Goal: Information Seeking & Learning: Find specific fact

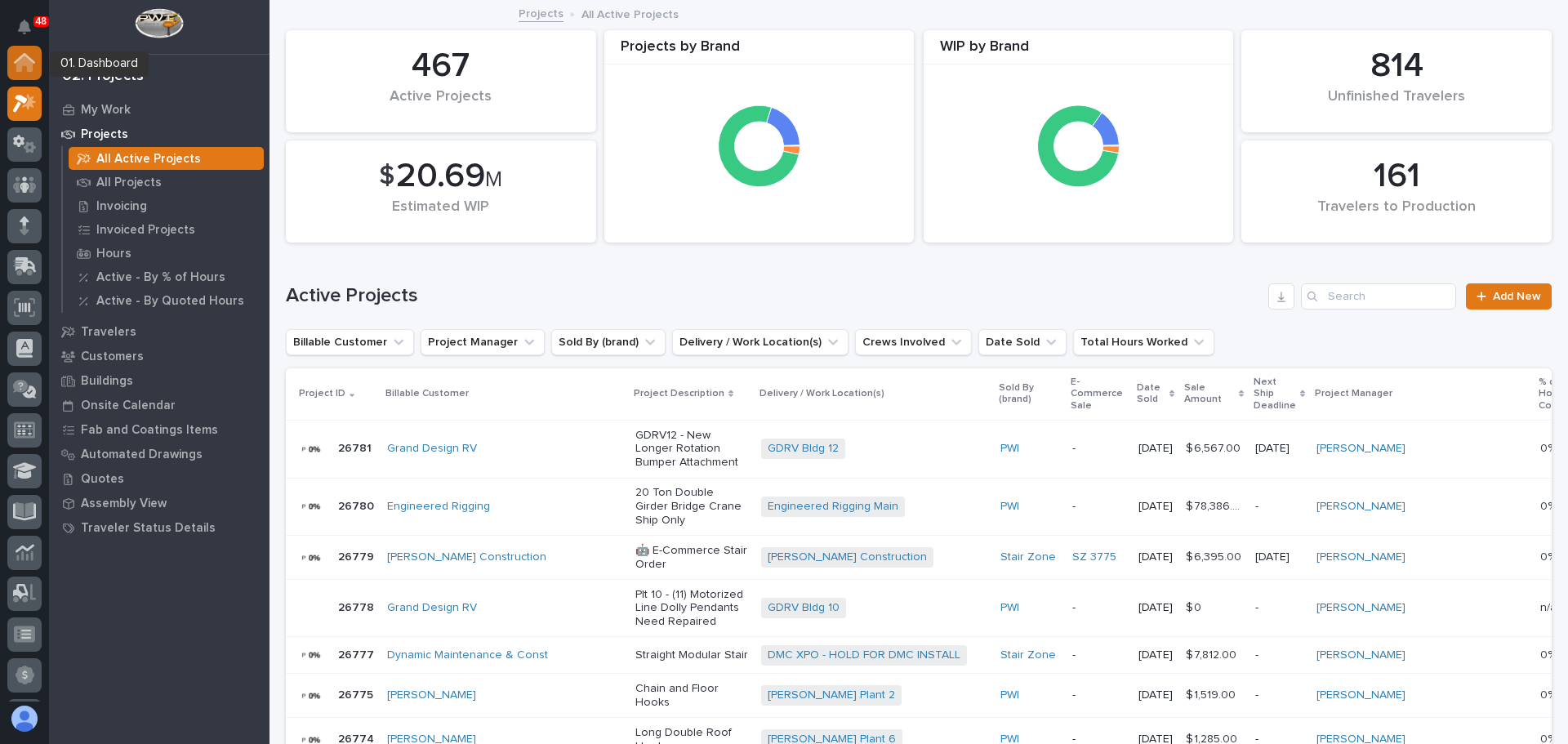
click at [17, 63] on icon at bounding box center [24, 63] width 16 height 16
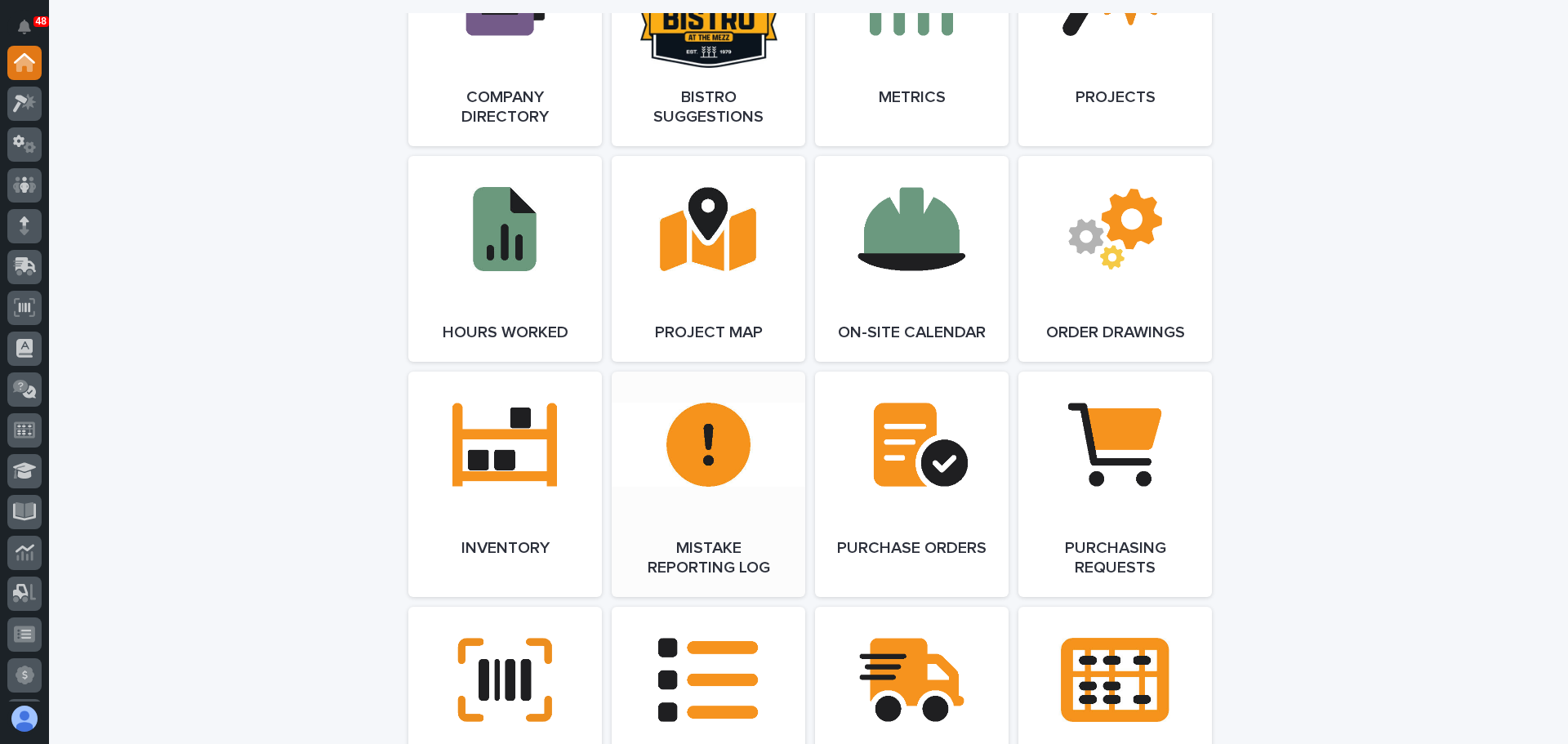
scroll to position [1552, 0]
click at [479, 459] on link "Open Link" at bounding box center [505, 484] width 194 height 226
click at [517, 457] on link "Open Link" at bounding box center [505, 484] width 194 height 226
click at [25, 104] on icon at bounding box center [24, 103] width 23 height 19
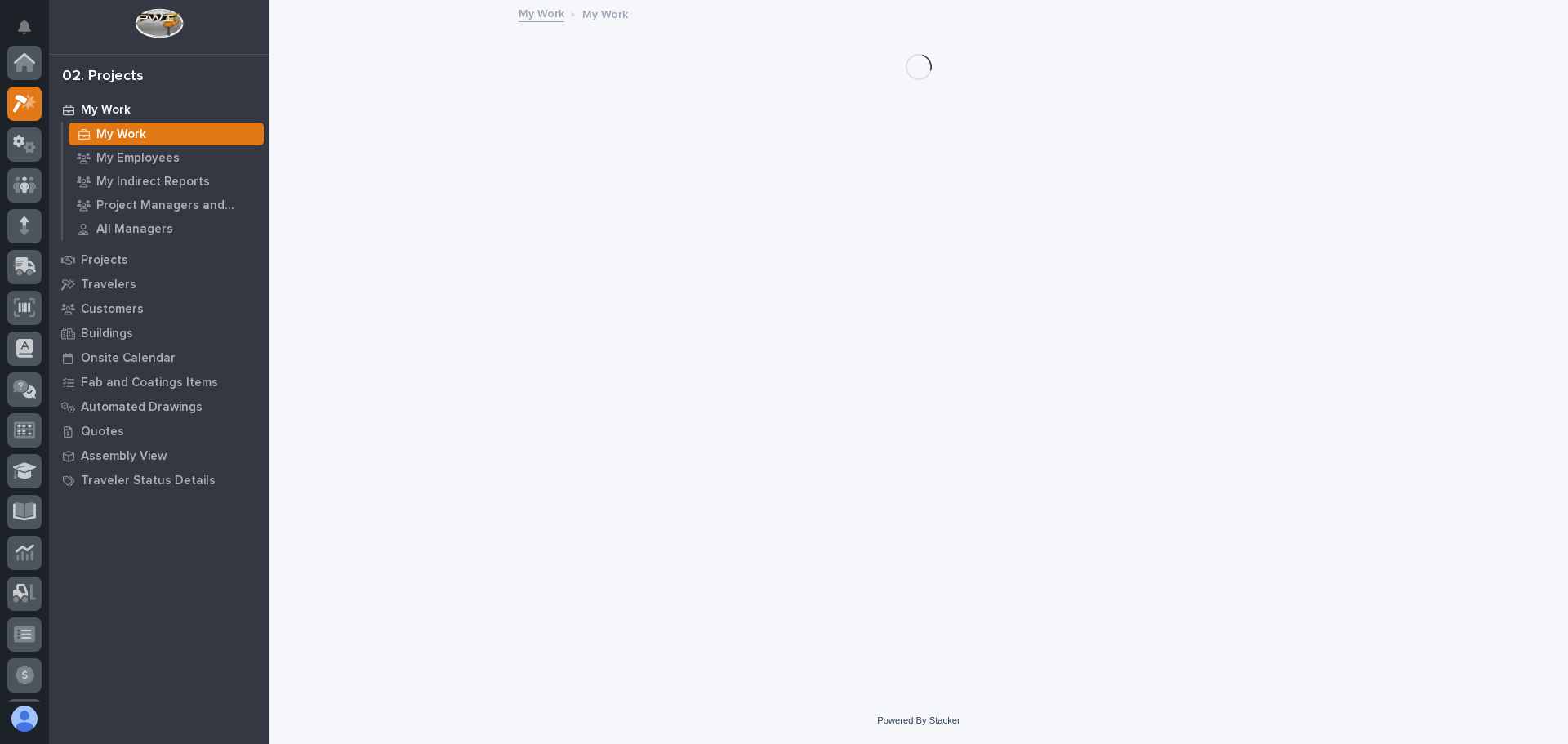
scroll to position [41, 0]
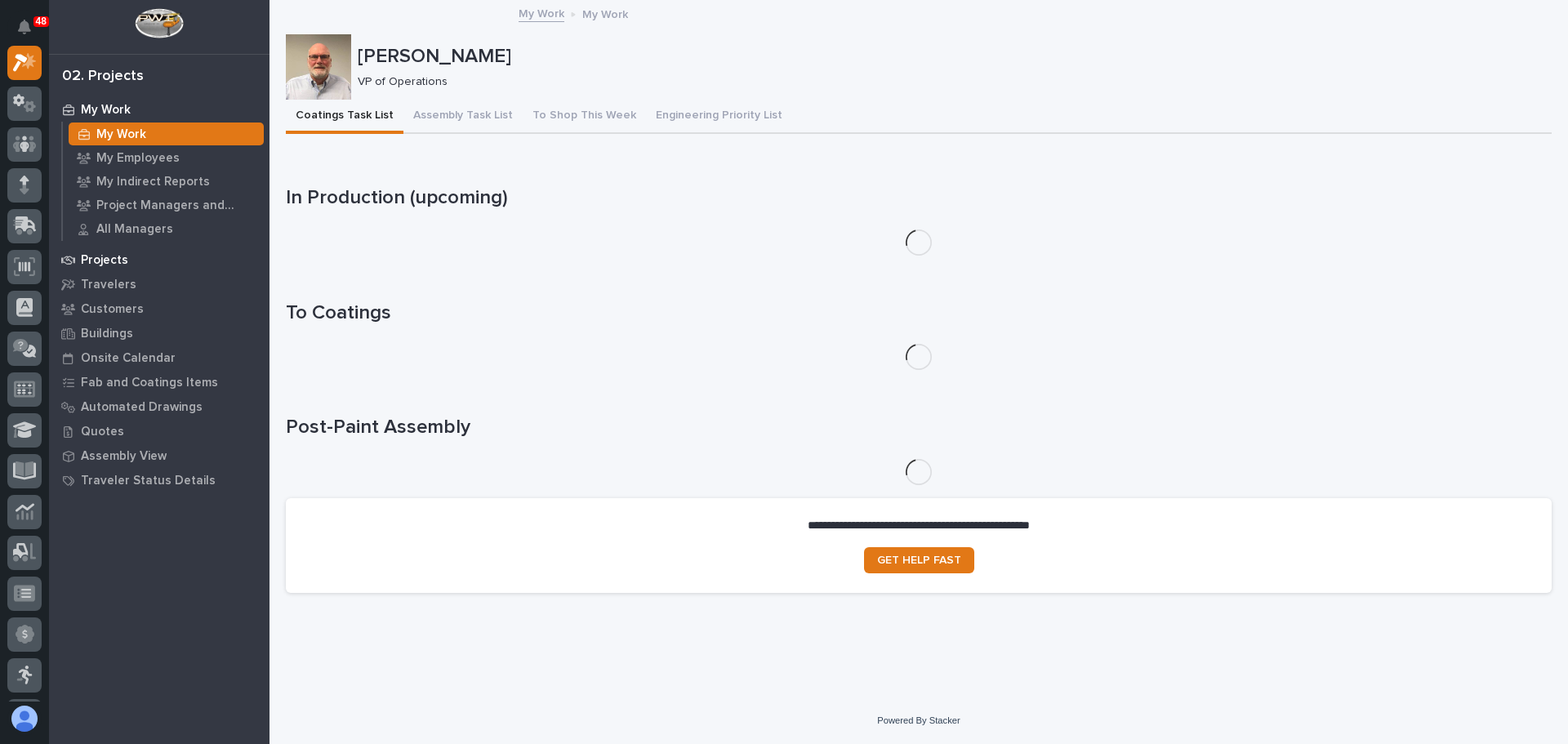
click at [127, 255] on div "Projects" at bounding box center [159, 260] width 213 height 23
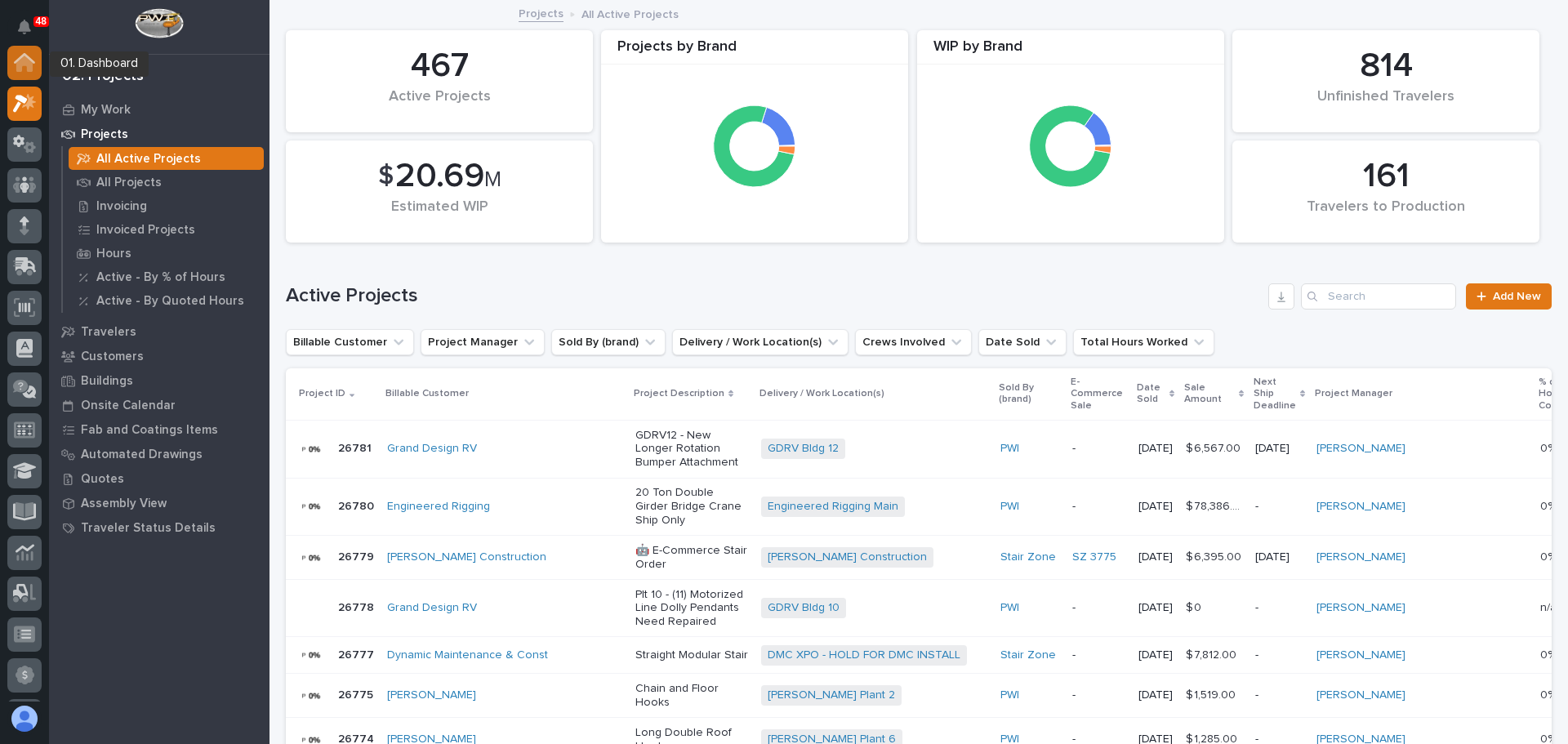
click at [35, 60] on icon at bounding box center [24, 63] width 21 height 19
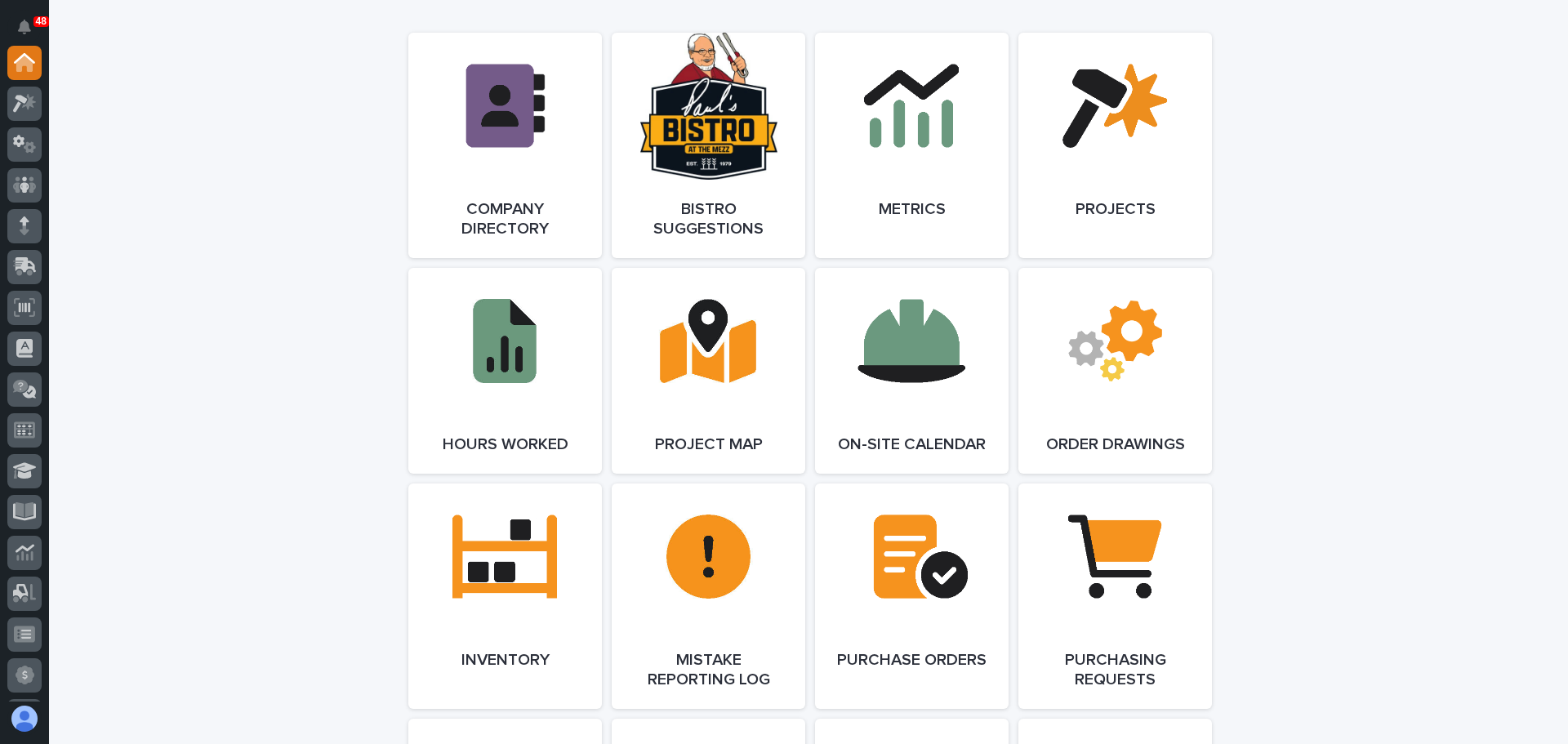
scroll to position [1471, 0]
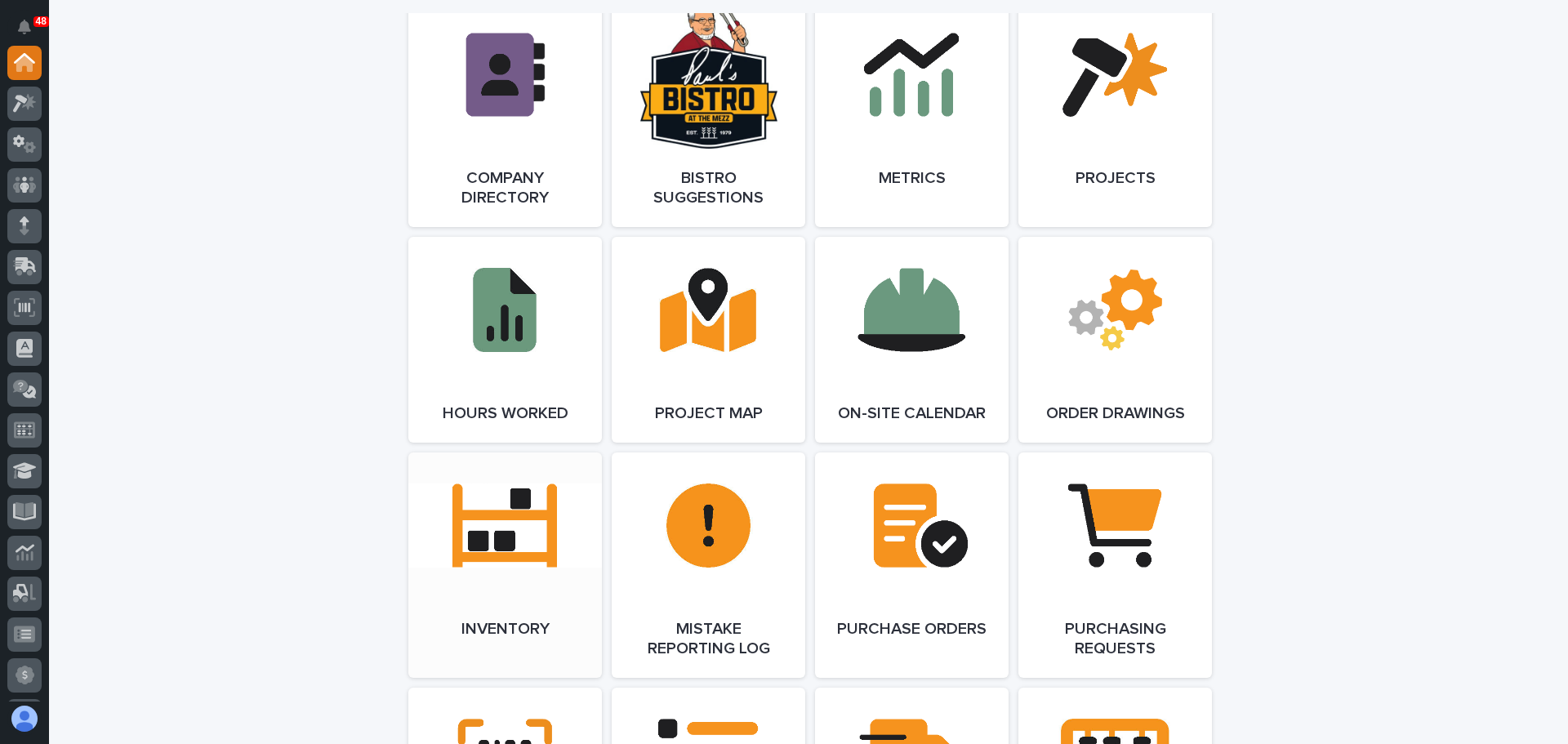
click at [533, 540] on link "Open Link" at bounding box center [505, 565] width 194 height 226
click at [34, 188] on icon at bounding box center [24, 184] width 23 height 16
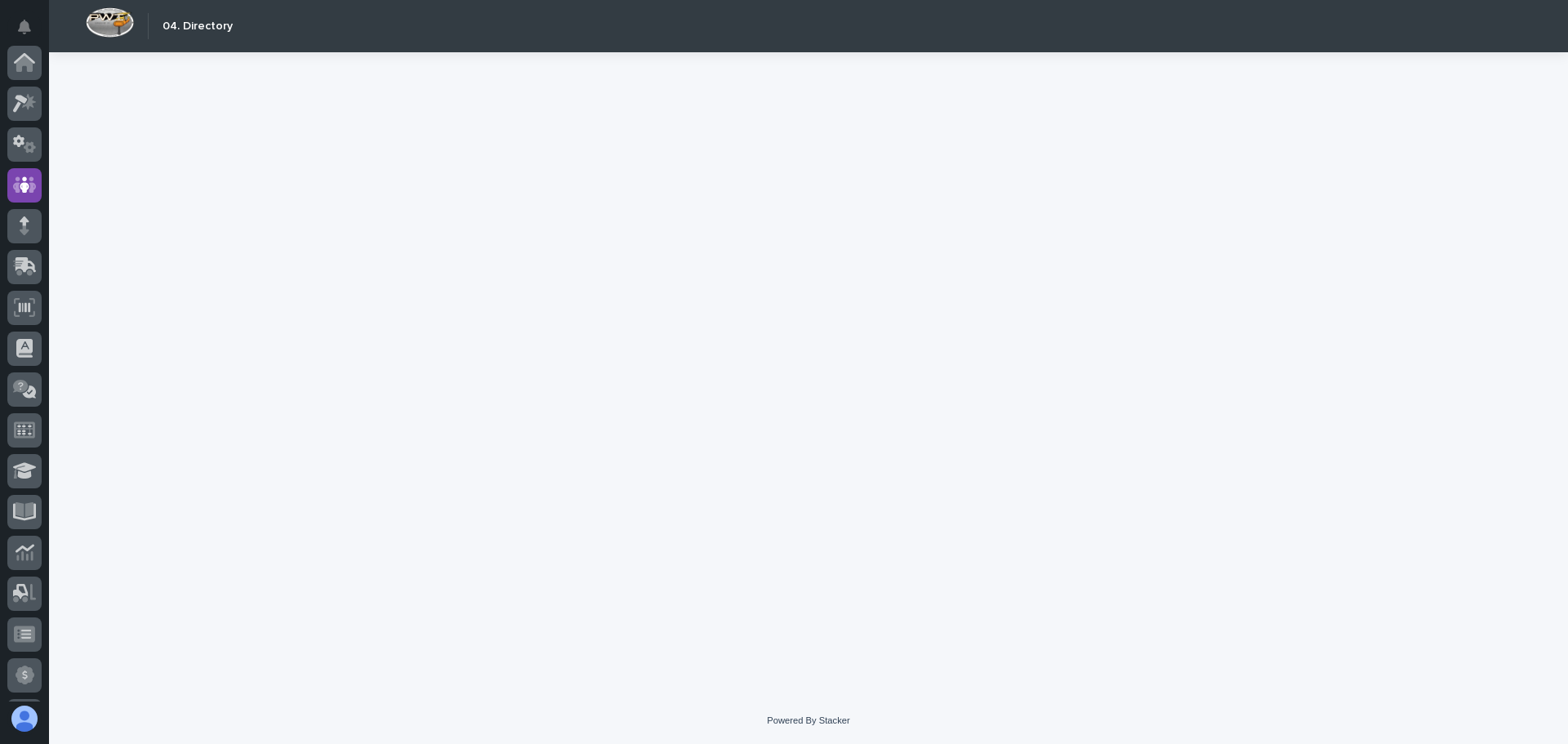
scroll to position [122, 0]
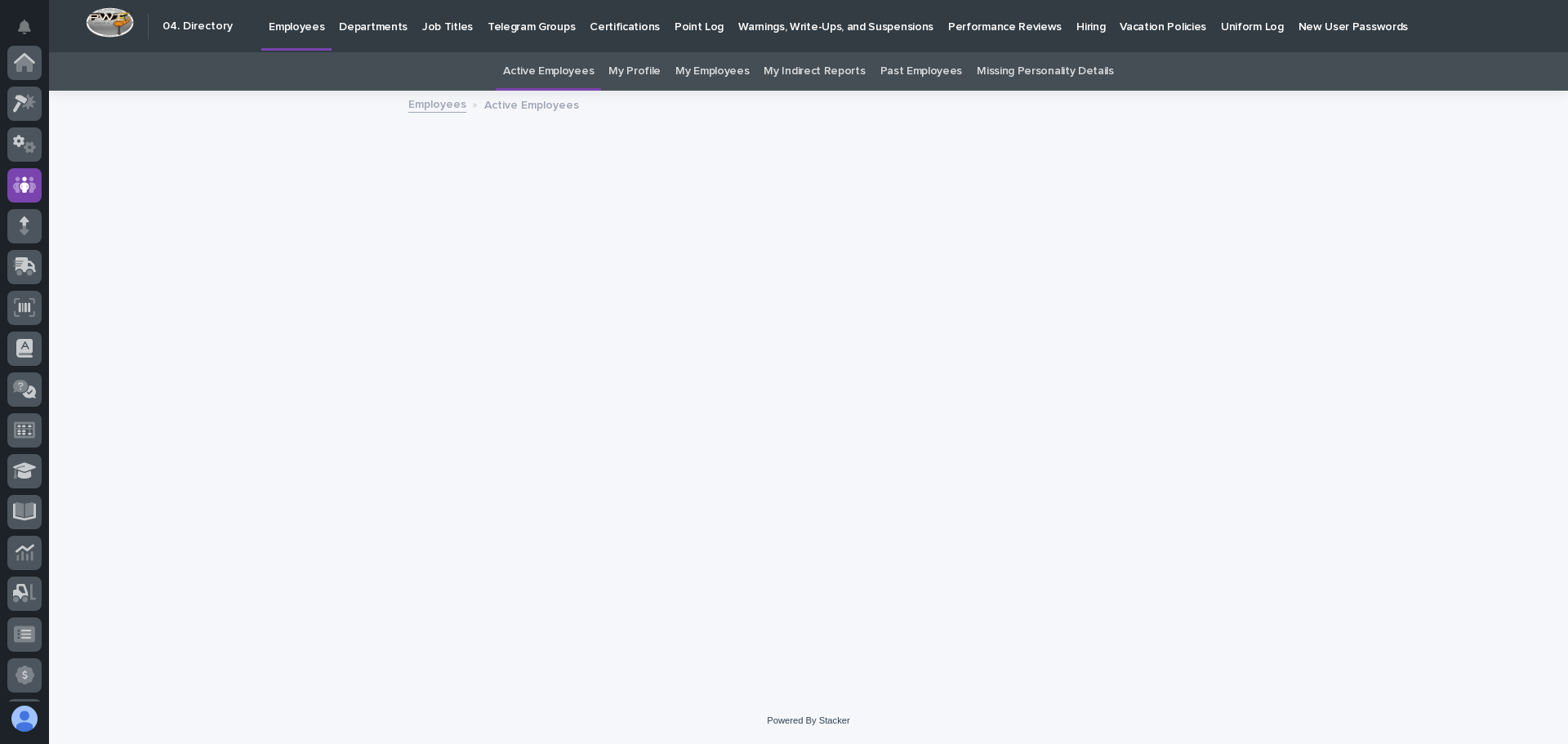
scroll to position [122, 0]
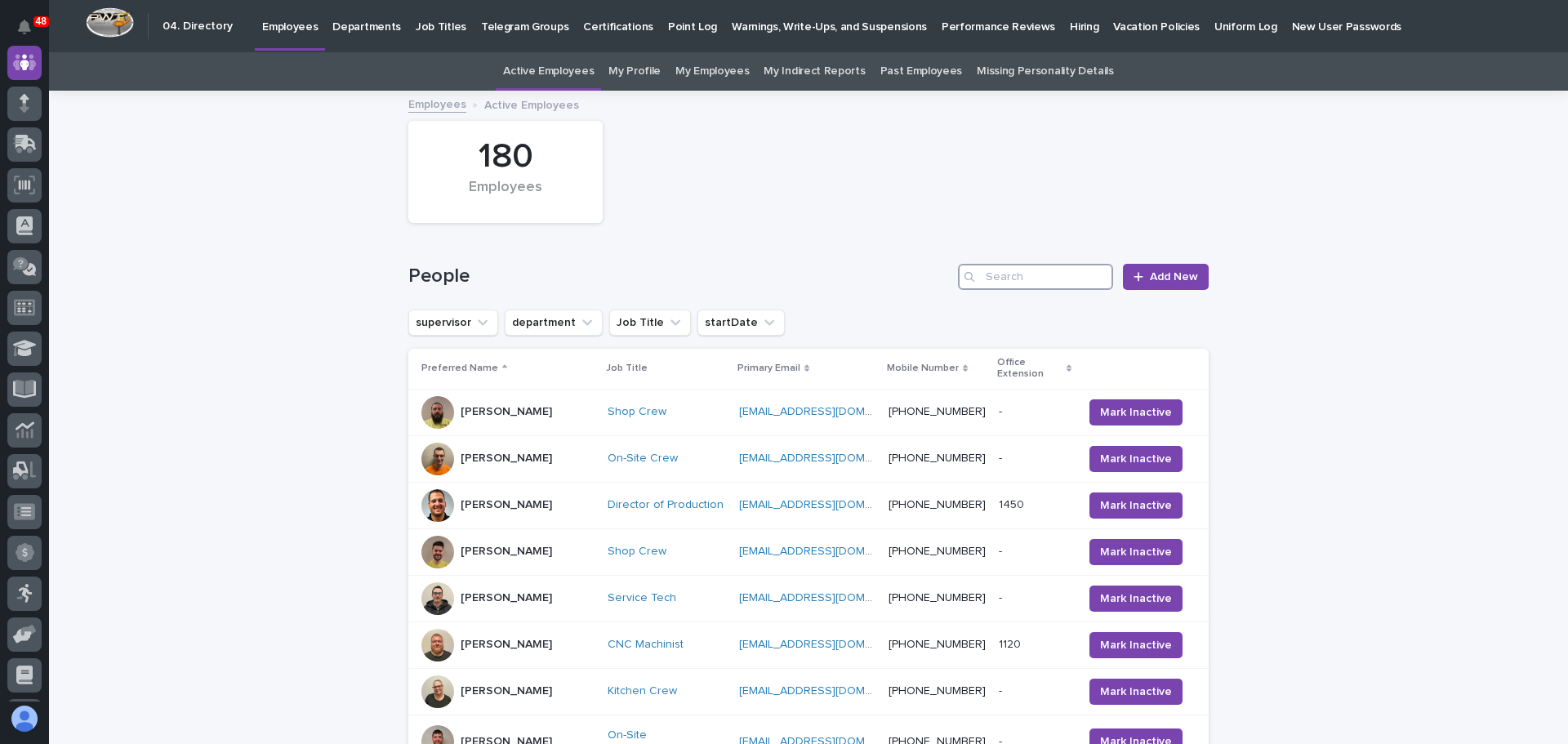
click at [996, 273] on input "Search" at bounding box center [1035, 277] width 155 height 26
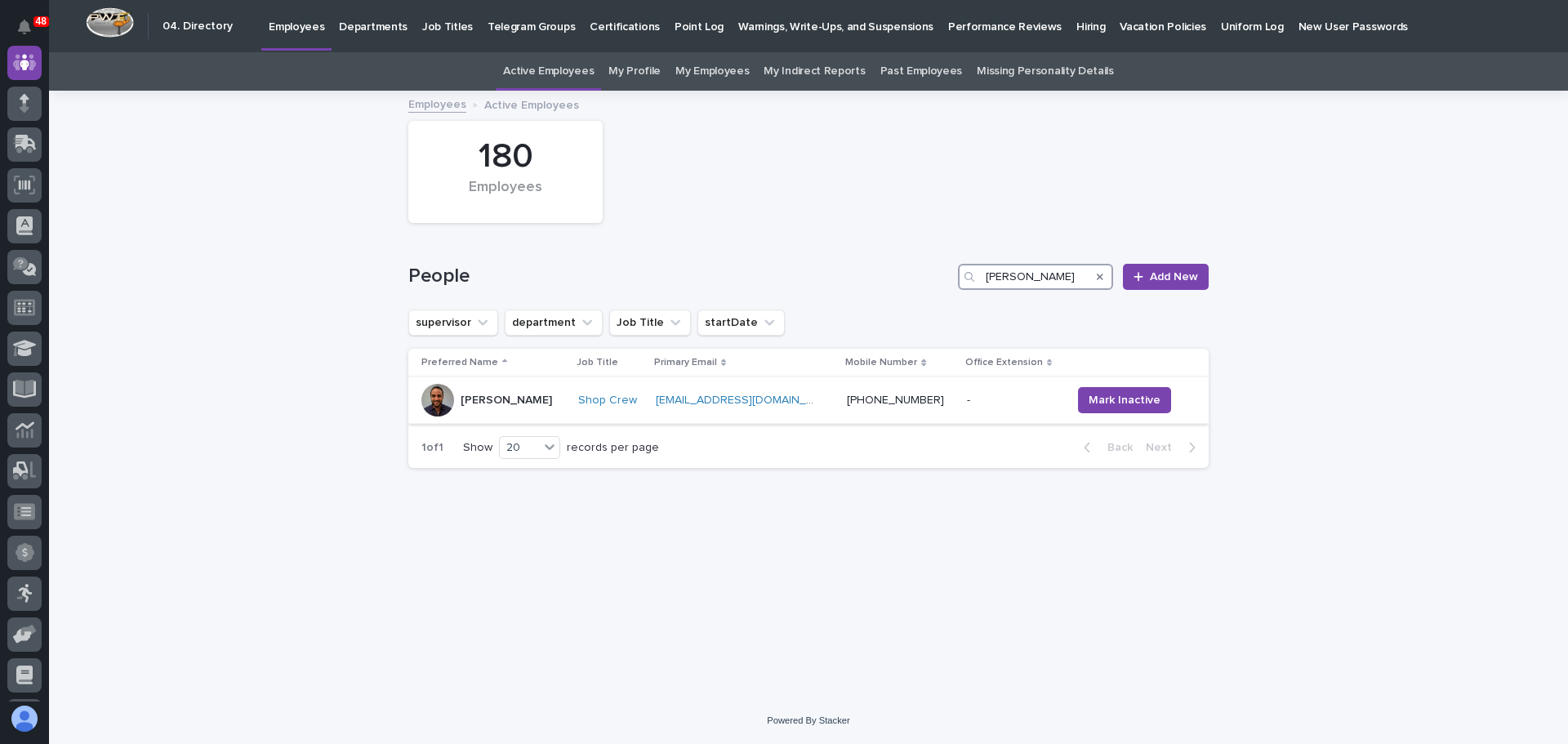
type input "[PERSON_NAME]"
click at [565, 403] on div "[PERSON_NAME]" at bounding box center [494, 400] width 144 height 33
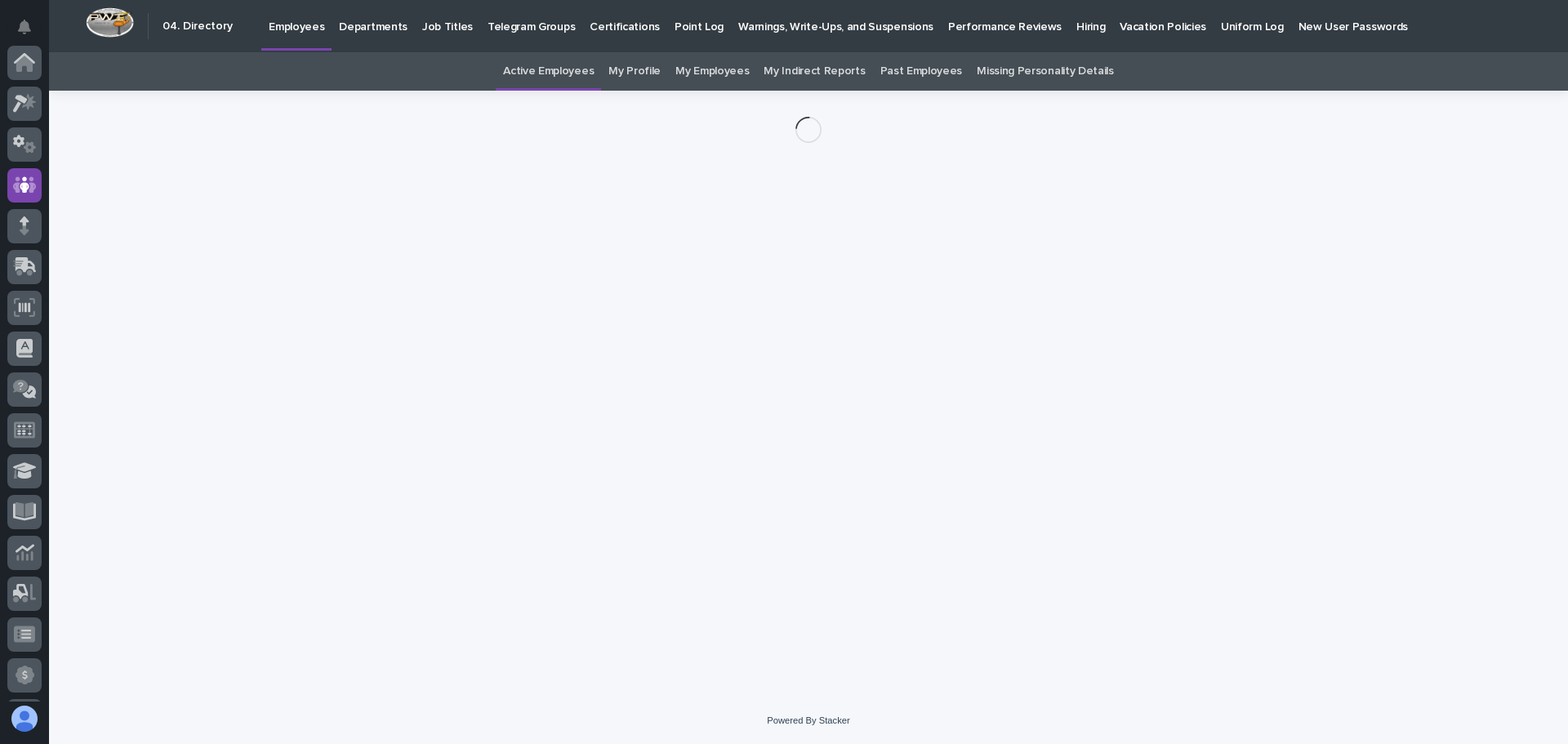
scroll to position [122, 0]
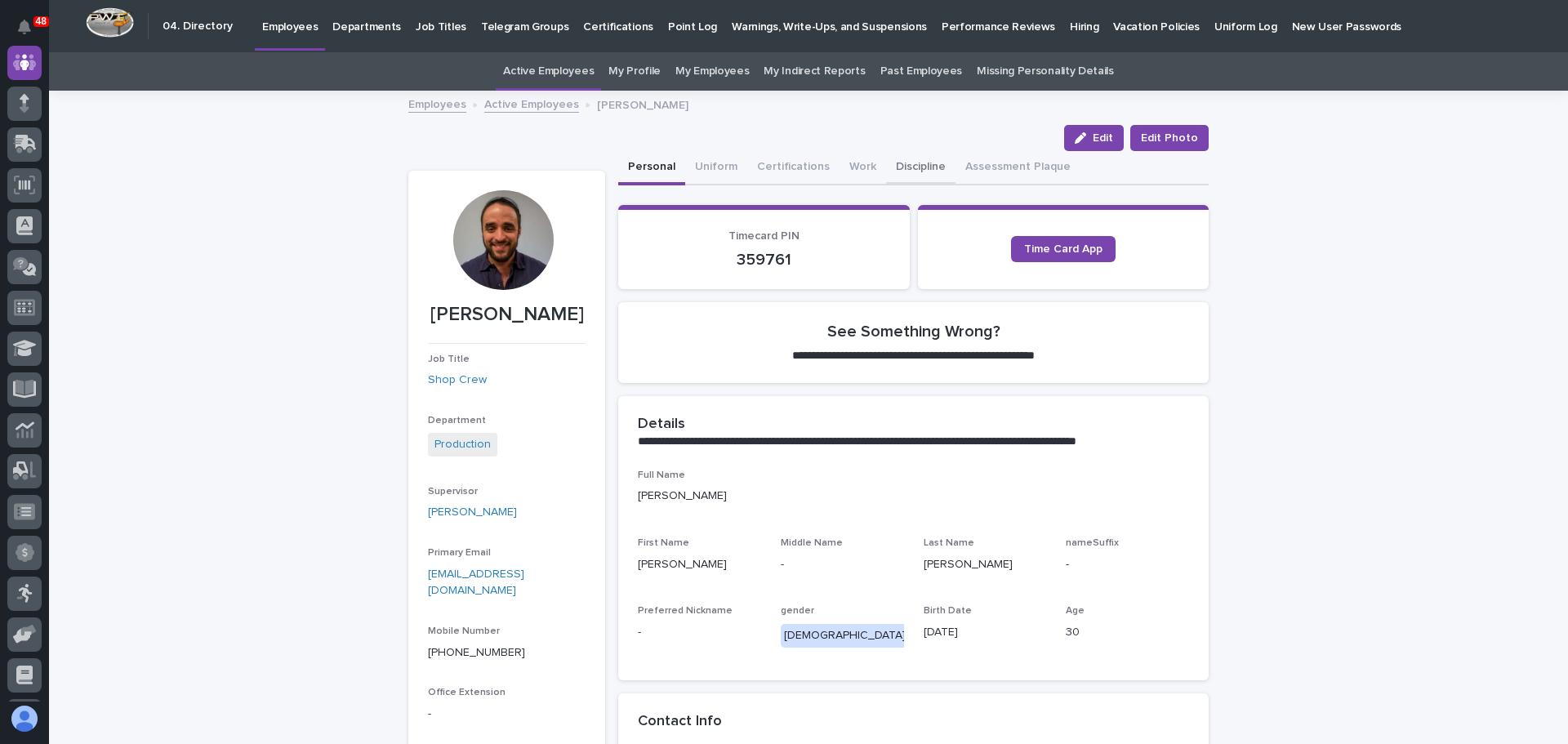
click at [899, 168] on button "Discipline" at bounding box center [921, 168] width 69 height 35
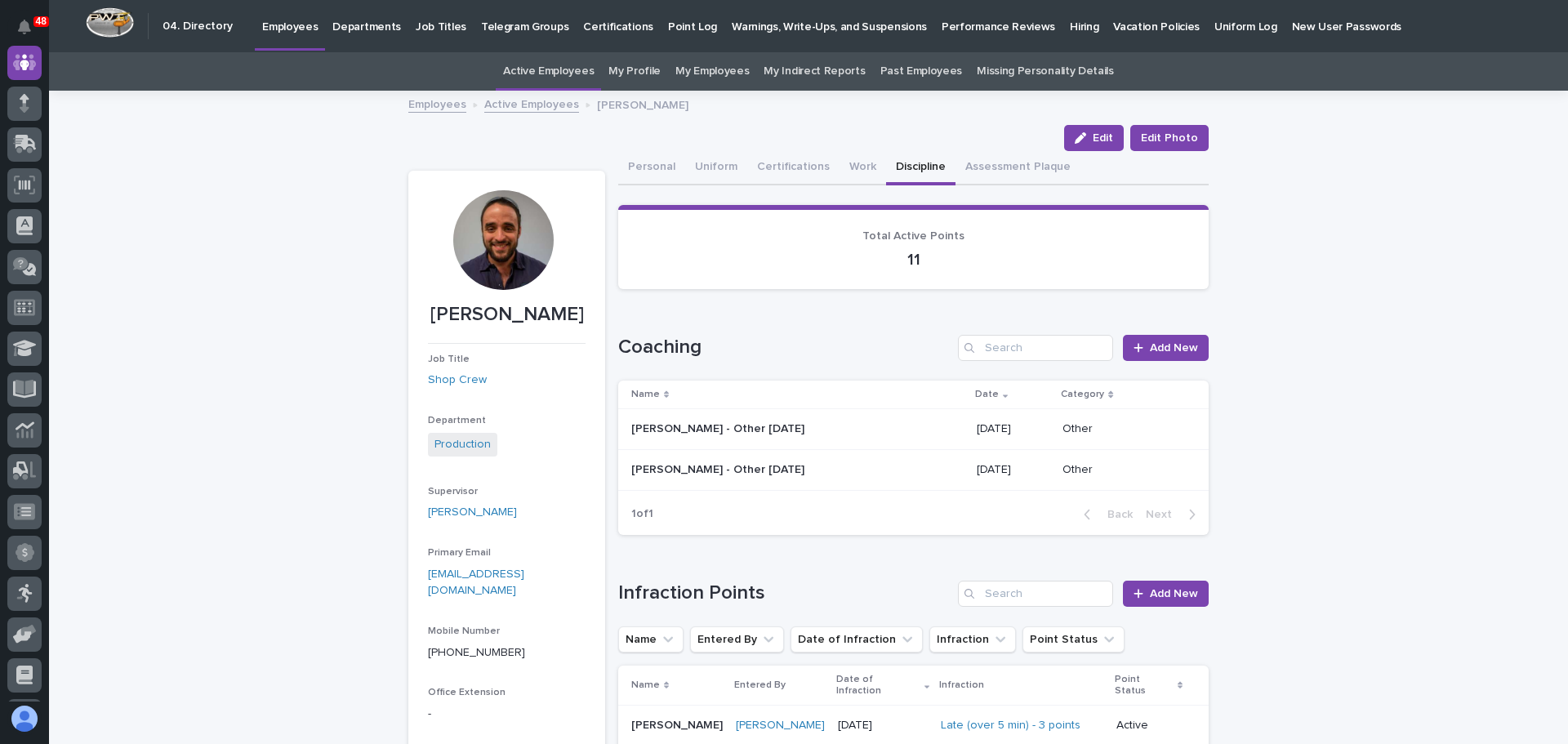
click at [849, 428] on p at bounding box center [774, 430] width 285 height 14
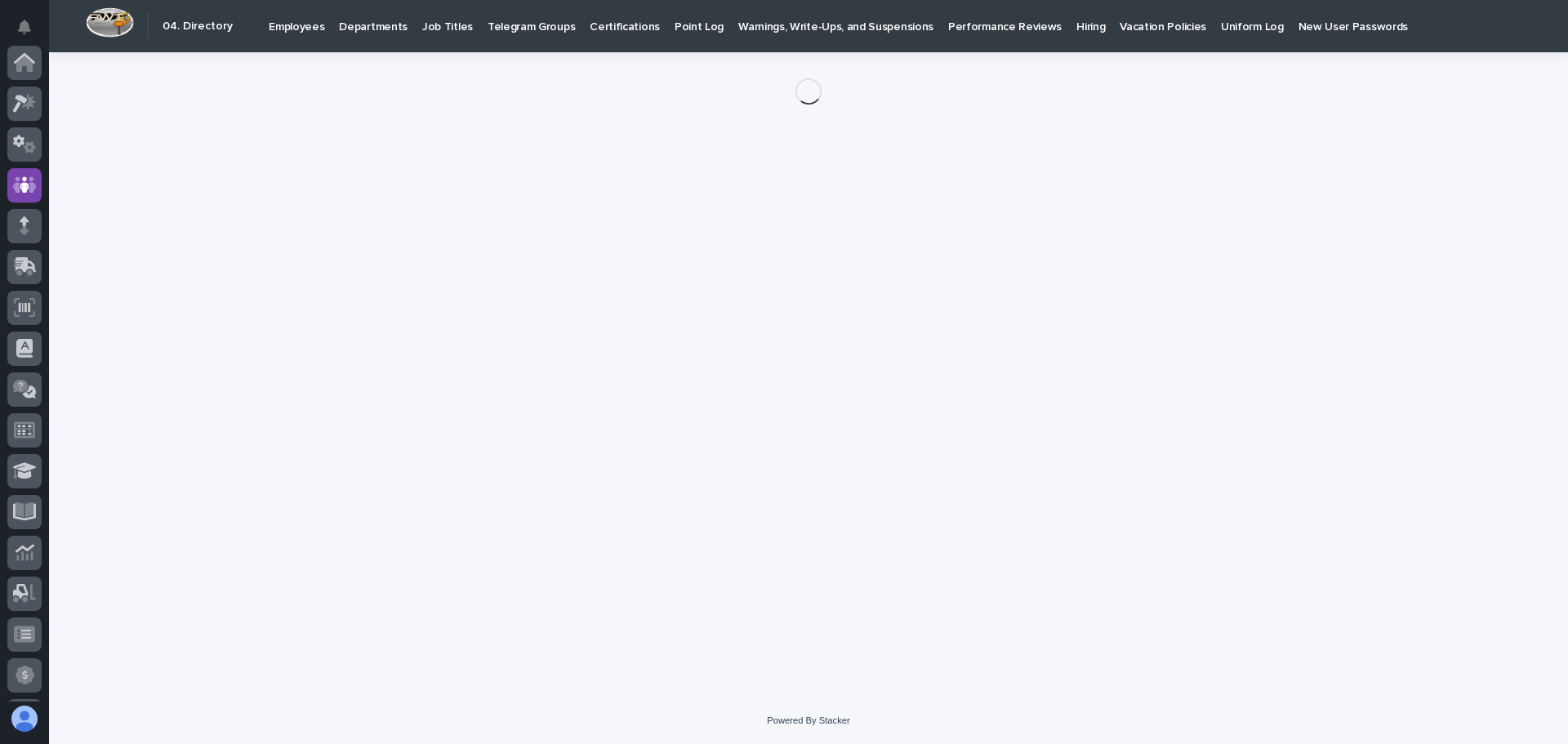
scroll to position [122, 0]
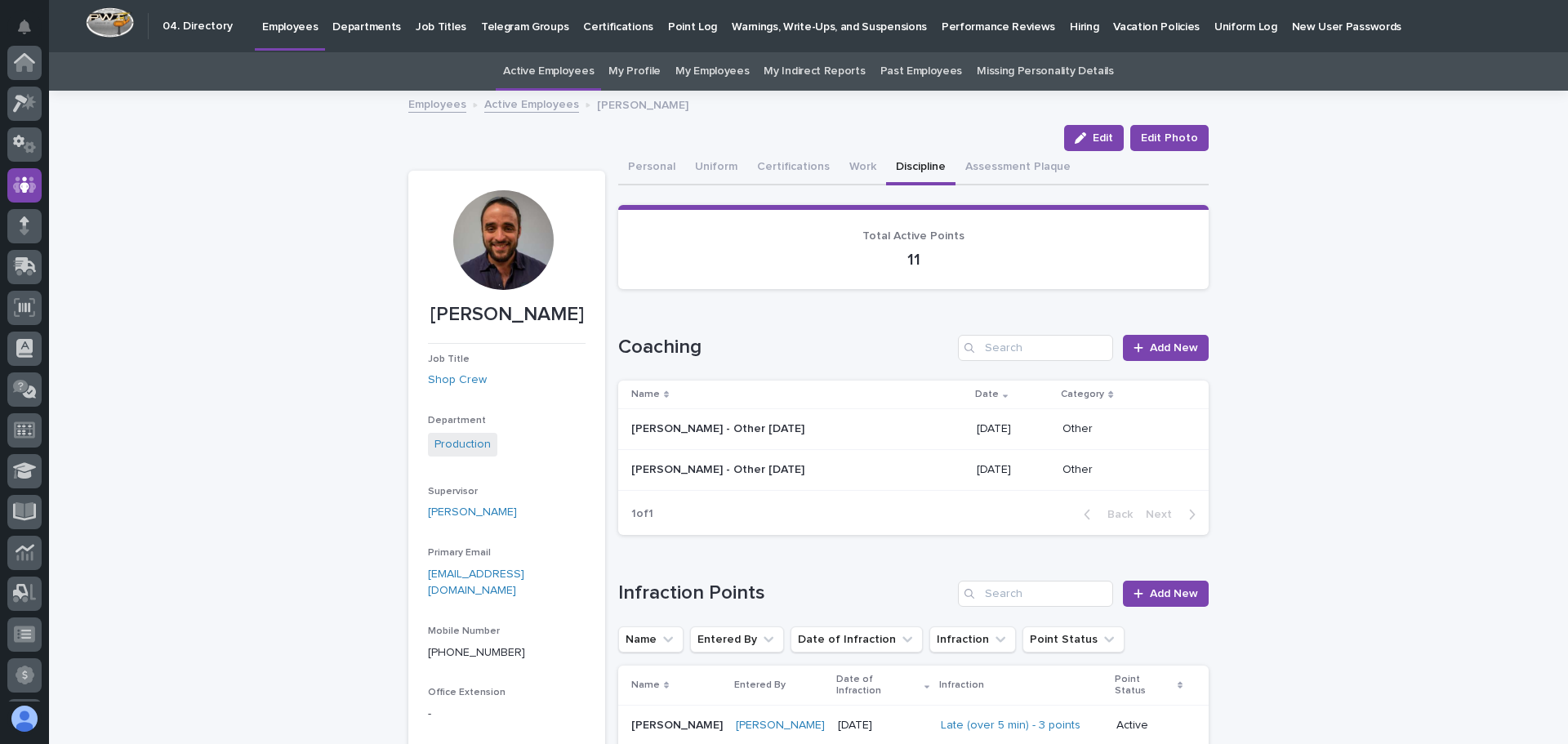
scroll to position [122, 0]
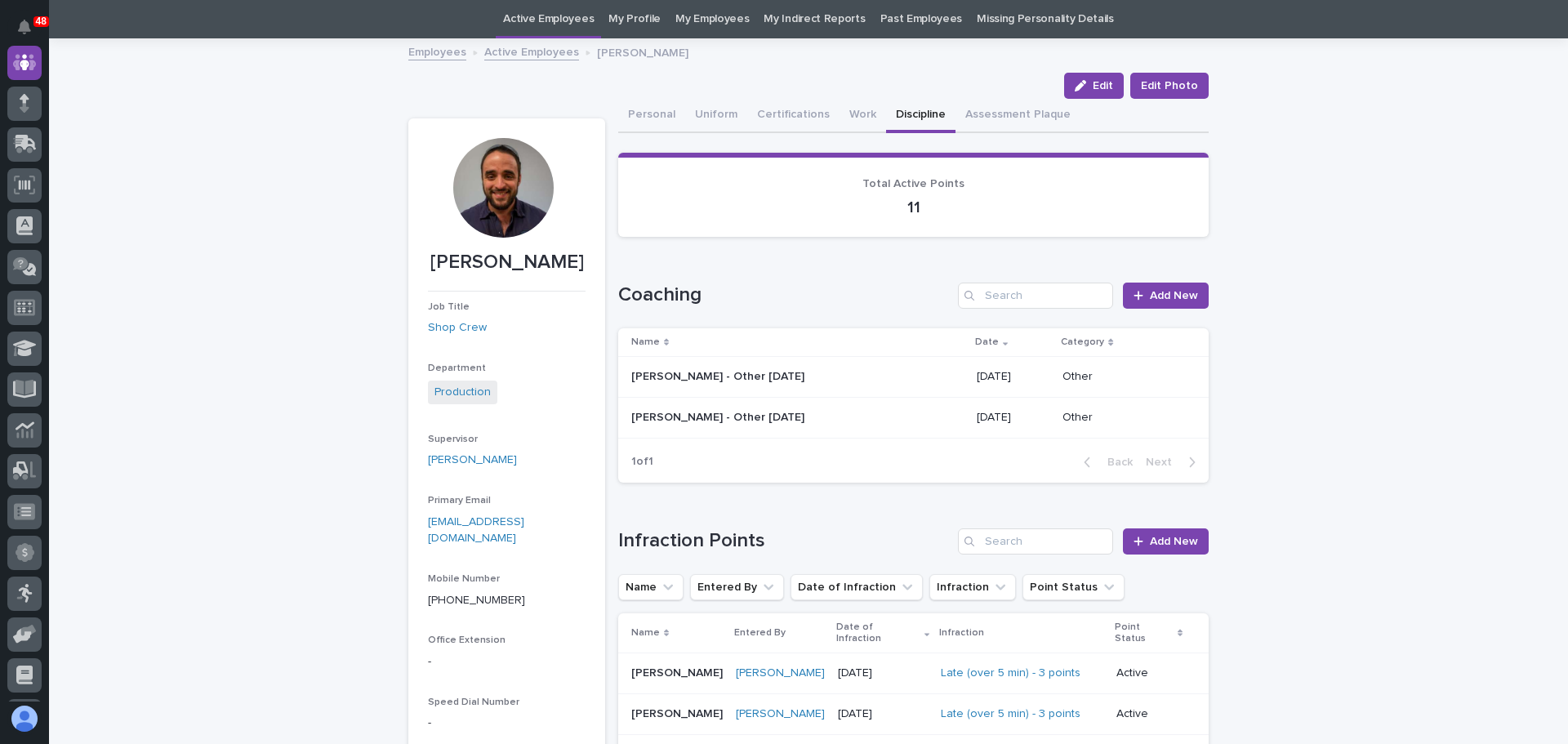
click at [869, 422] on p at bounding box center [774, 418] width 285 height 14
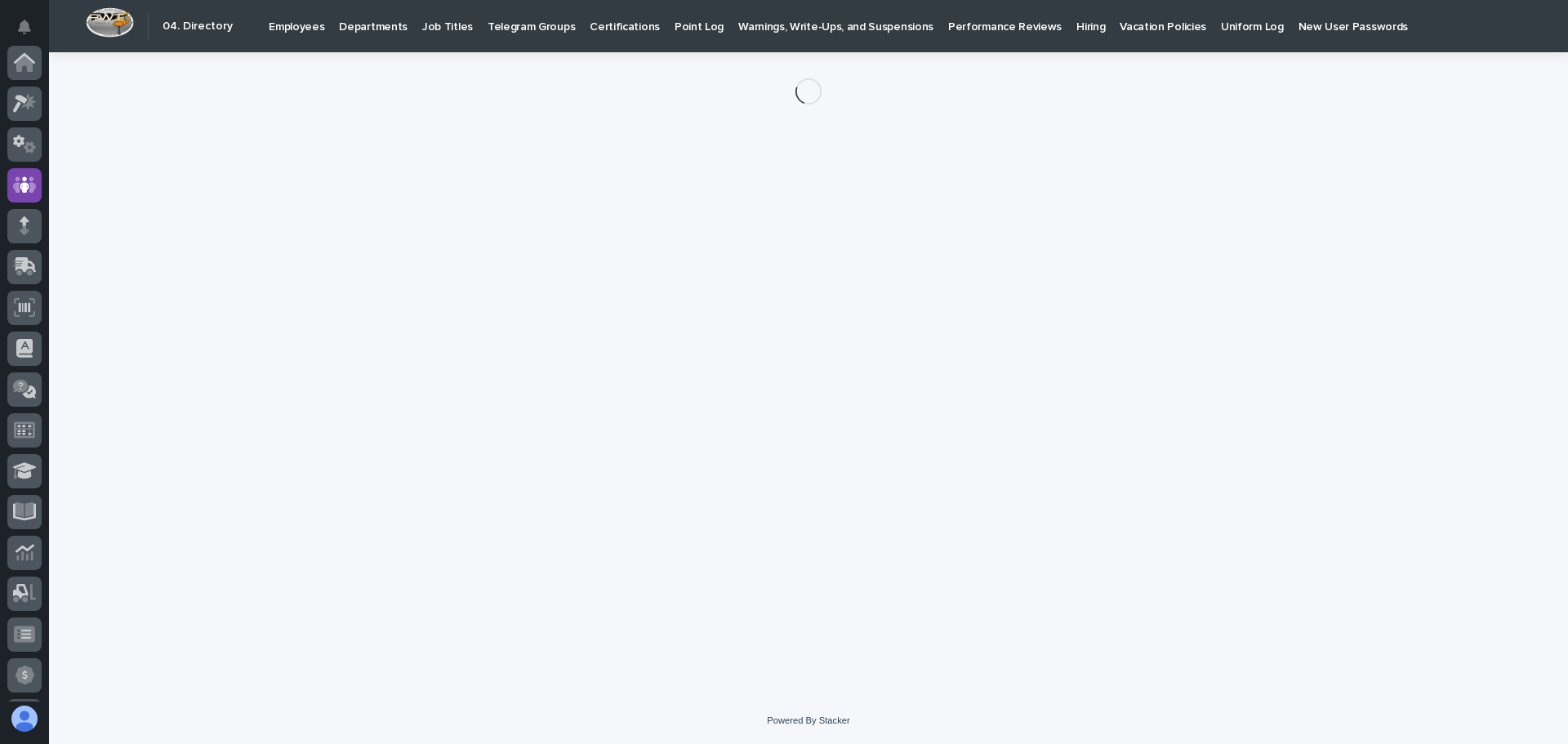
scroll to position [122, 0]
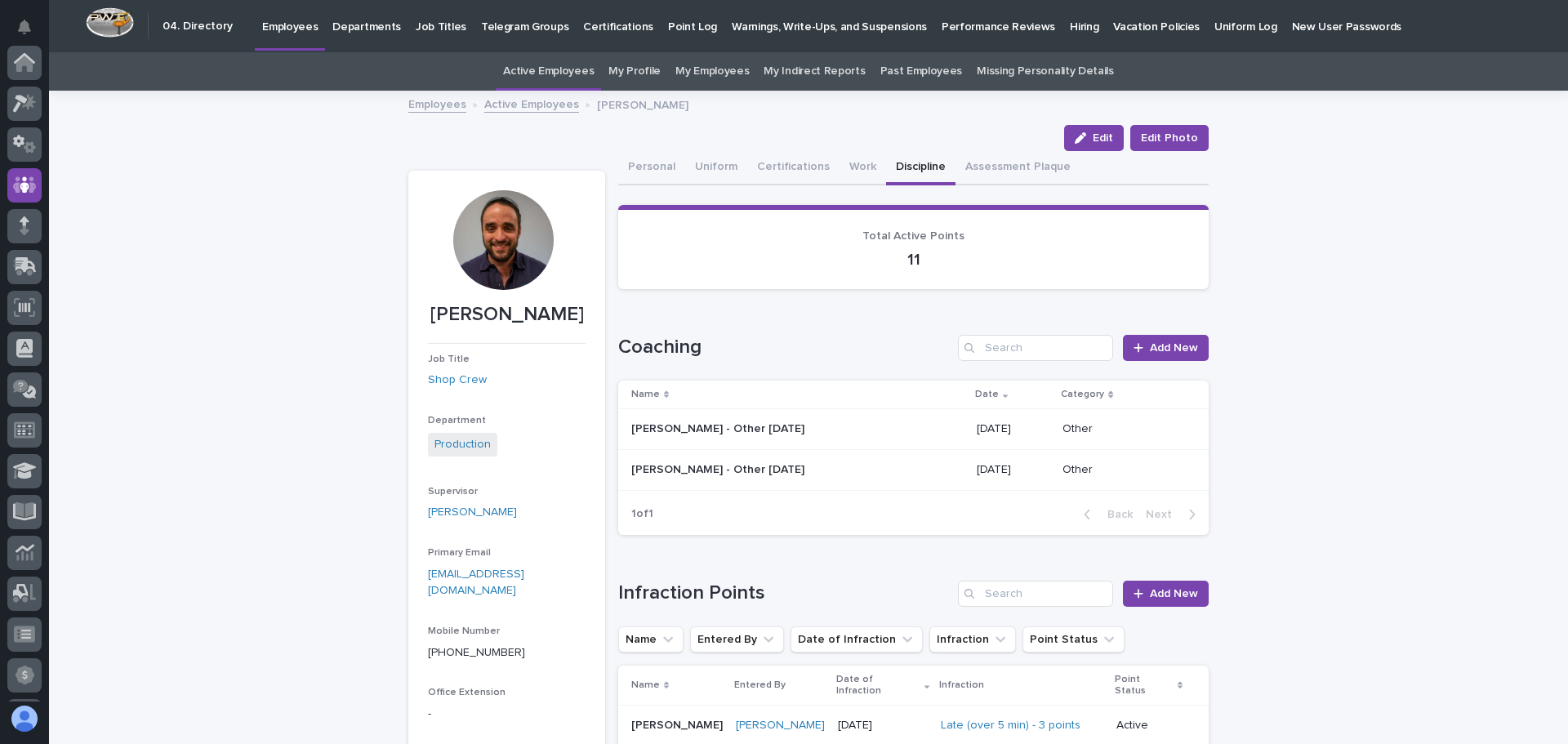
scroll to position [122, 0]
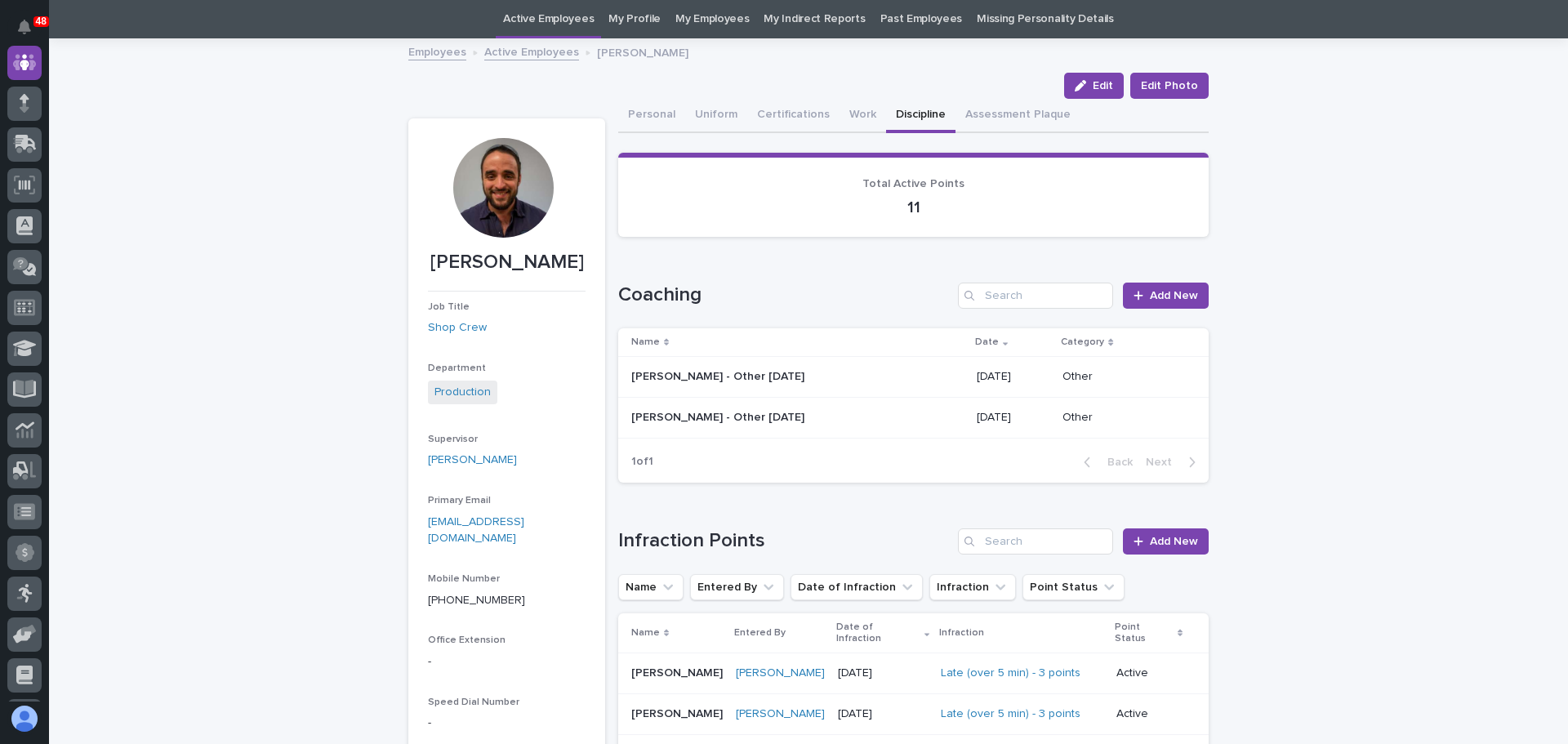
click at [846, 379] on p at bounding box center [774, 377] width 285 height 14
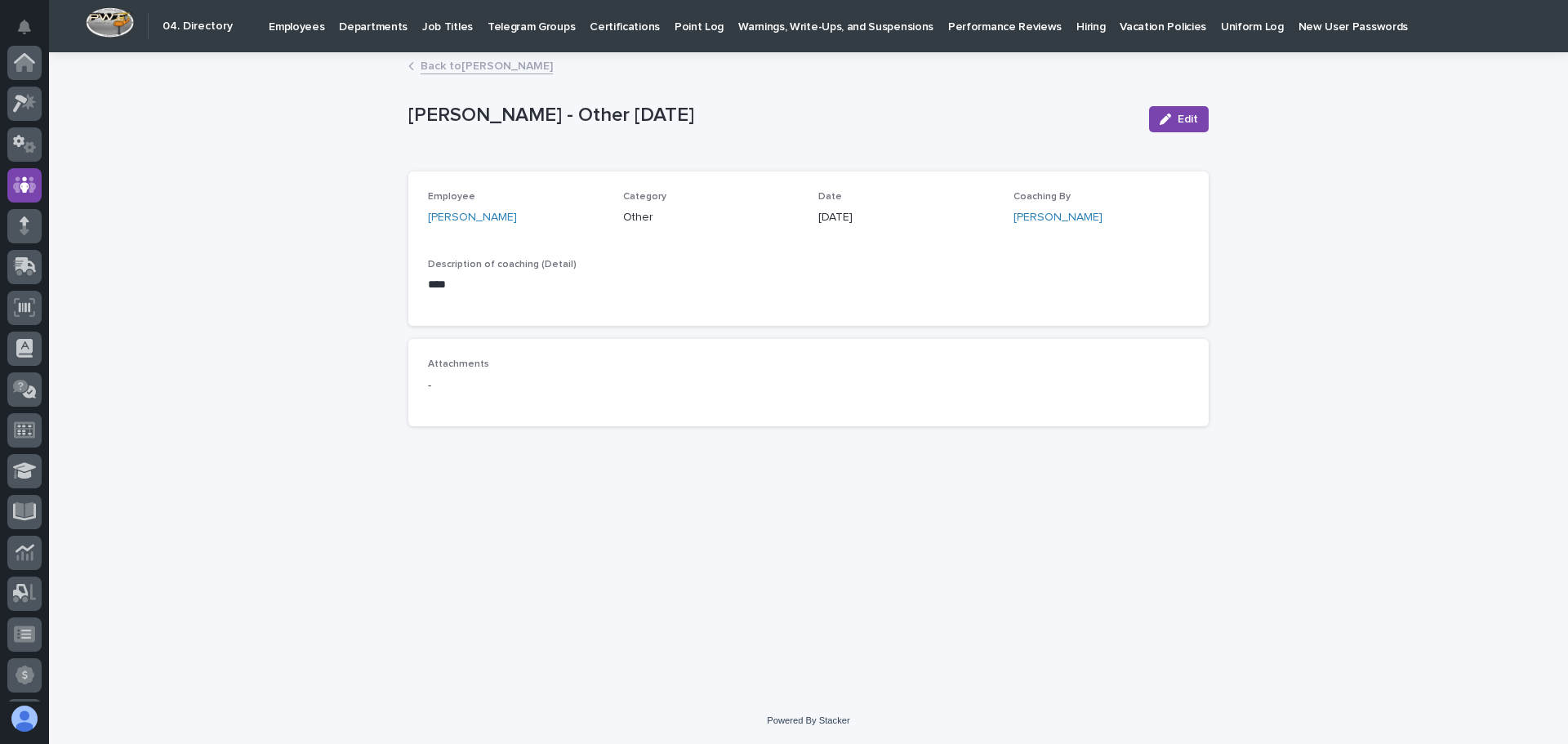
scroll to position [122, 0]
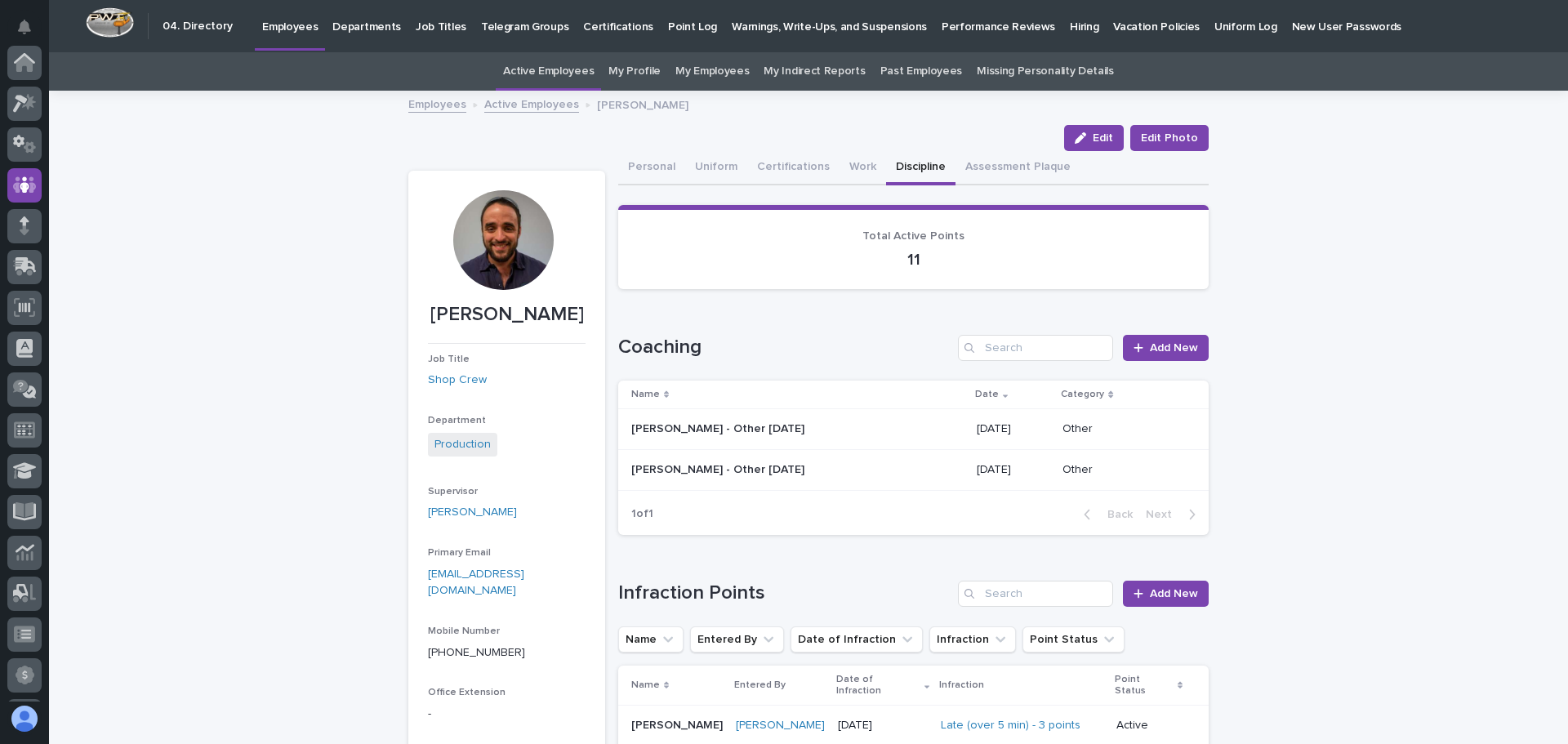
scroll to position [122, 0]
